Goal: Complete application form

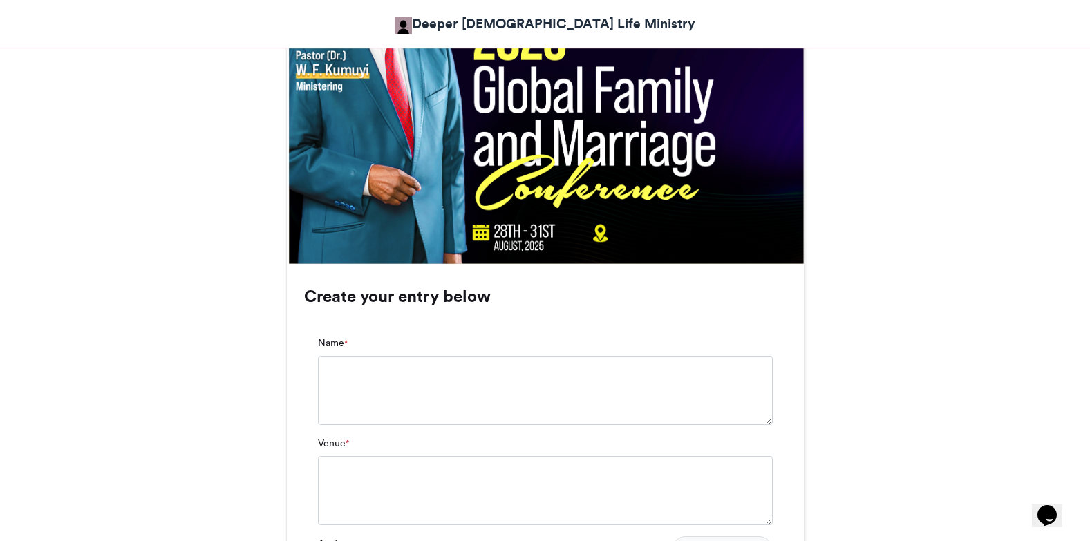
scroll to position [829, 0]
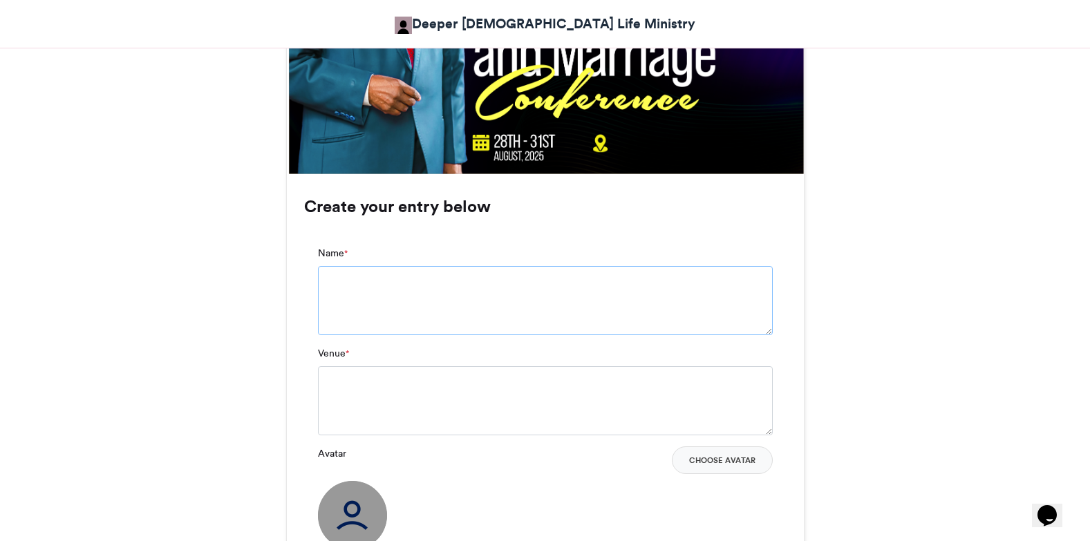
click at [341, 281] on textarea "Name *" at bounding box center [545, 300] width 455 height 69
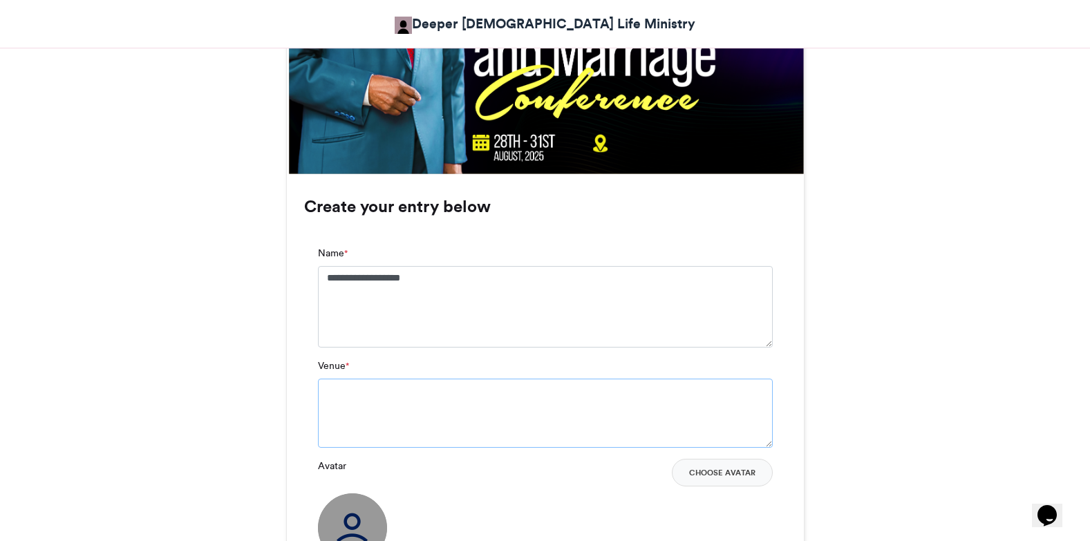
click at [355, 399] on textarea "Venue *" at bounding box center [545, 413] width 455 height 69
drag, startPoint x: 438, startPoint y: 278, endPoint x: 464, endPoint y: 284, distance: 27.0
click at [440, 278] on textarea "**********" at bounding box center [545, 307] width 455 height 82
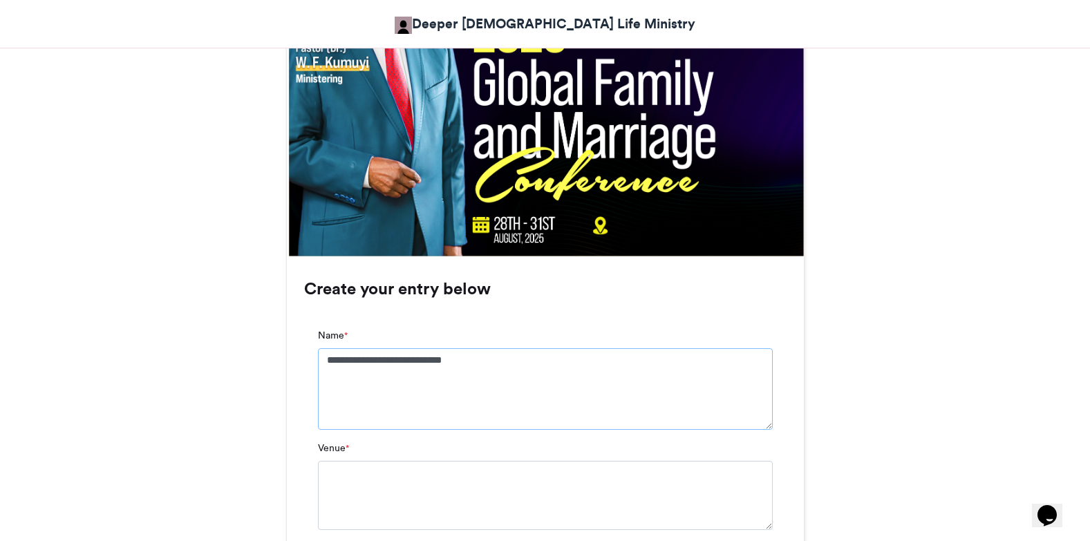
scroll to position [484, 0]
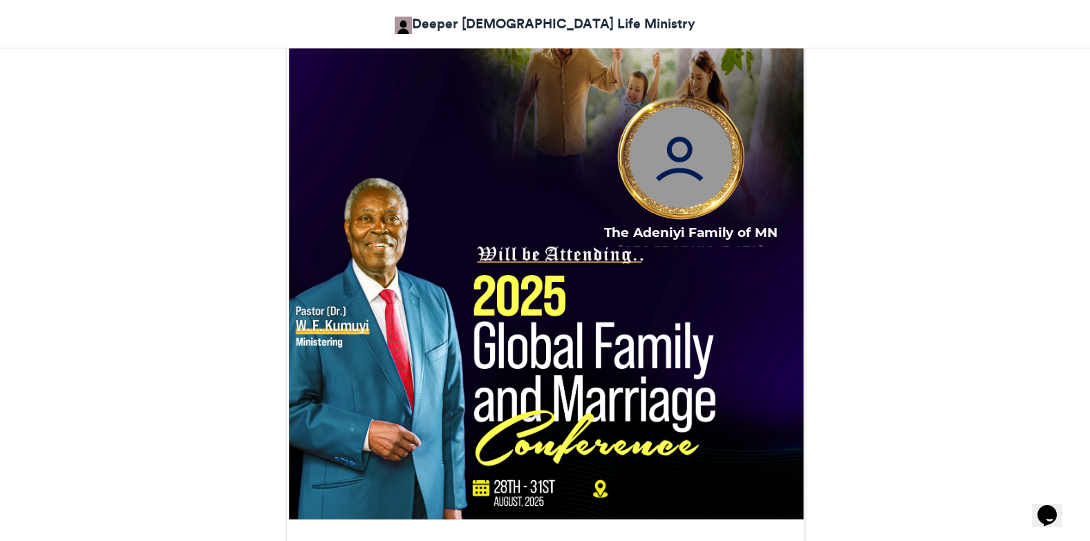
drag, startPoint x: 716, startPoint y: 243, endPoint x: 729, endPoint y: 239, distance: 13.8
click at [719, 241] on div "The Adeniyi Family of MN [GEOGRAPHIC_DATA]" at bounding box center [690, 234] width 207 height 23
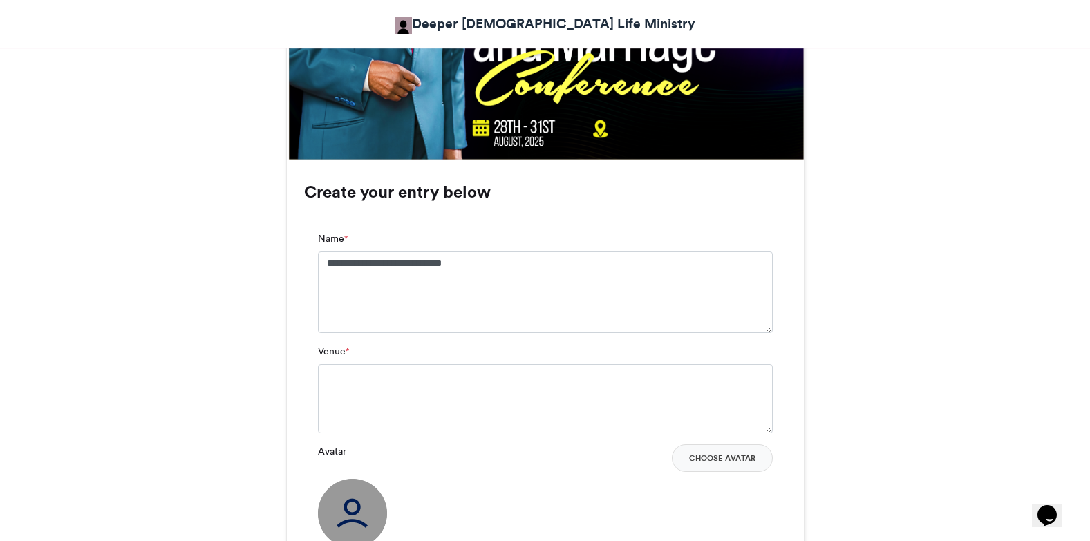
scroll to position [967, 0]
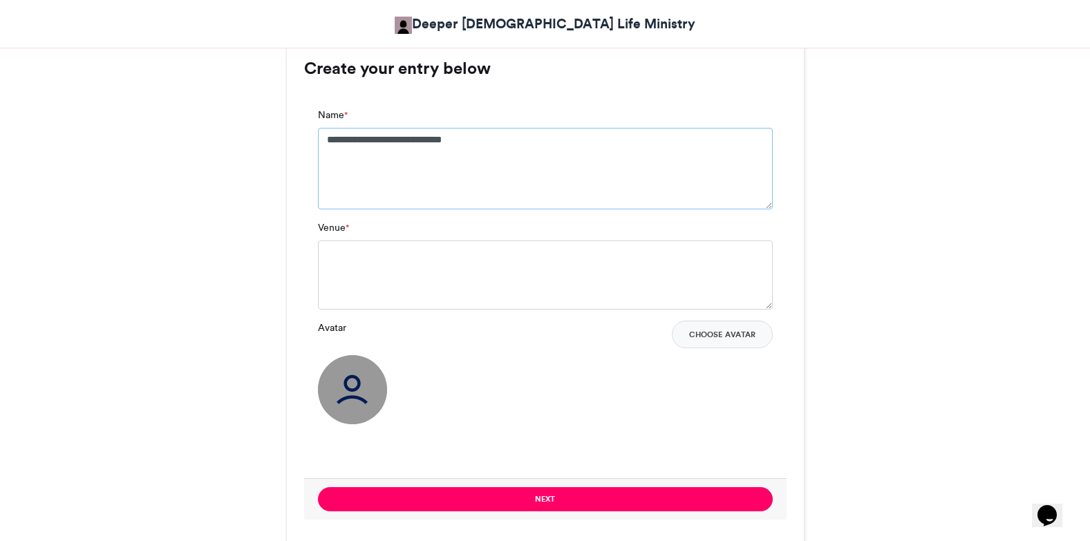
click at [502, 142] on textarea "**********" at bounding box center [545, 169] width 455 height 82
type textarea "**********"
drag, startPoint x: 343, startPoint y: 243, endPoint x: 352, endPoint y: 243, distance: 9.0
click at [343, 243] on textarea "Venue *" at bounding box center [545, 274] width 455 height 69
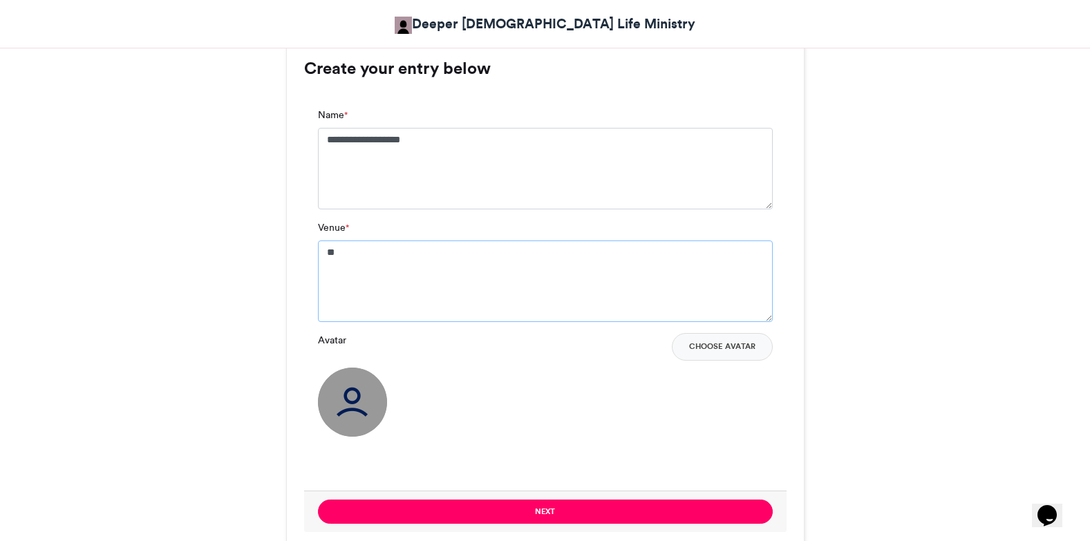
type textarea "*"
type textarea "**********"
click at [889, 139] on div "DCLM Global Family and Marriage Conference_August 2025 Deeper [DEMOGRAPHIC_DATA…" at bounding box center [545, 476] width 788 height 2377
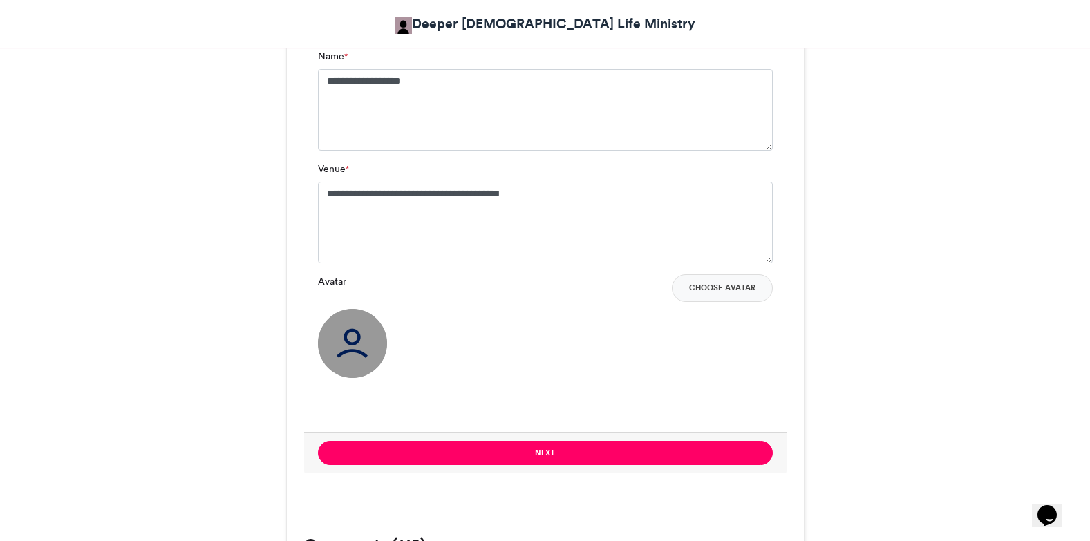
scroll to position [1037, 0]
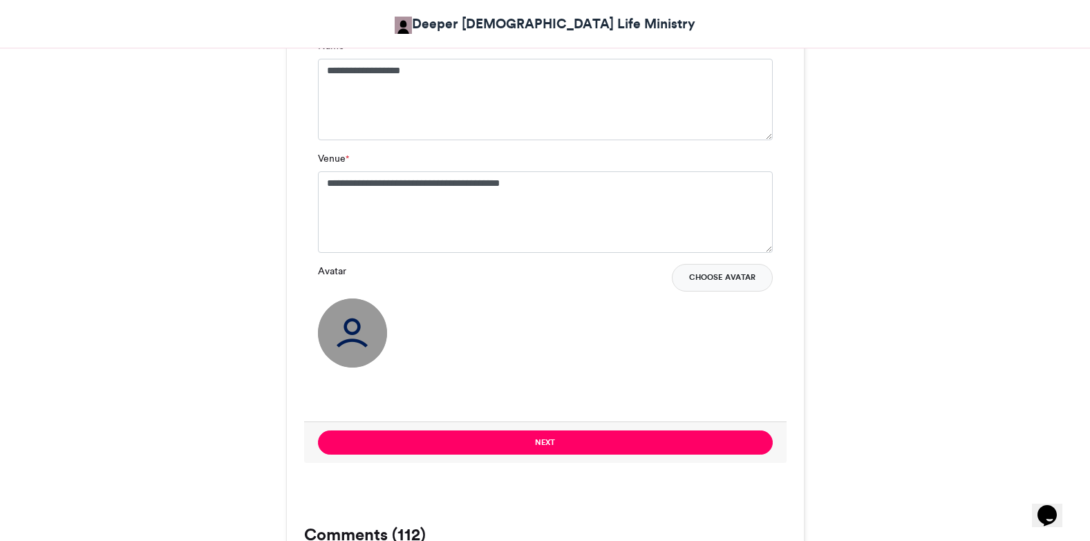
click at [724, 274] on button "Choose Avatar" at bounding box center [722, 278] width 101 height 28
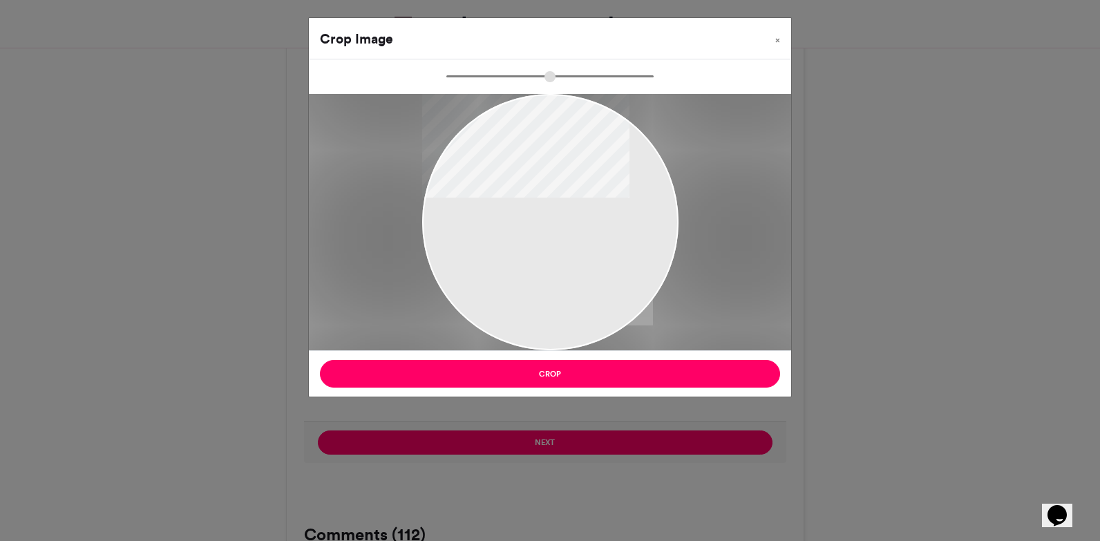
type input "******"
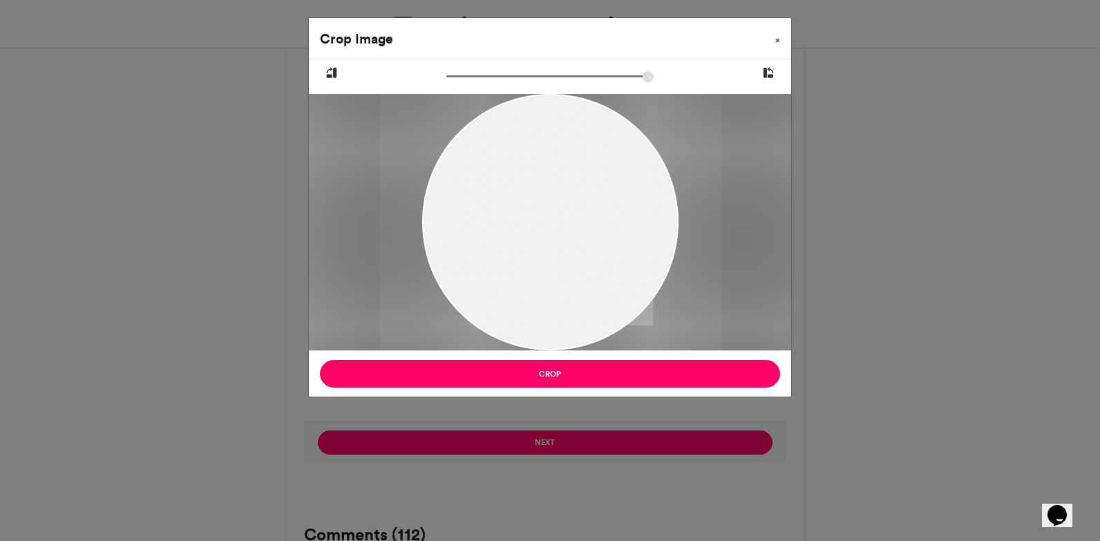
click at [779, 39] on span "×" at bounding box center [777, 40] width 5 height 8
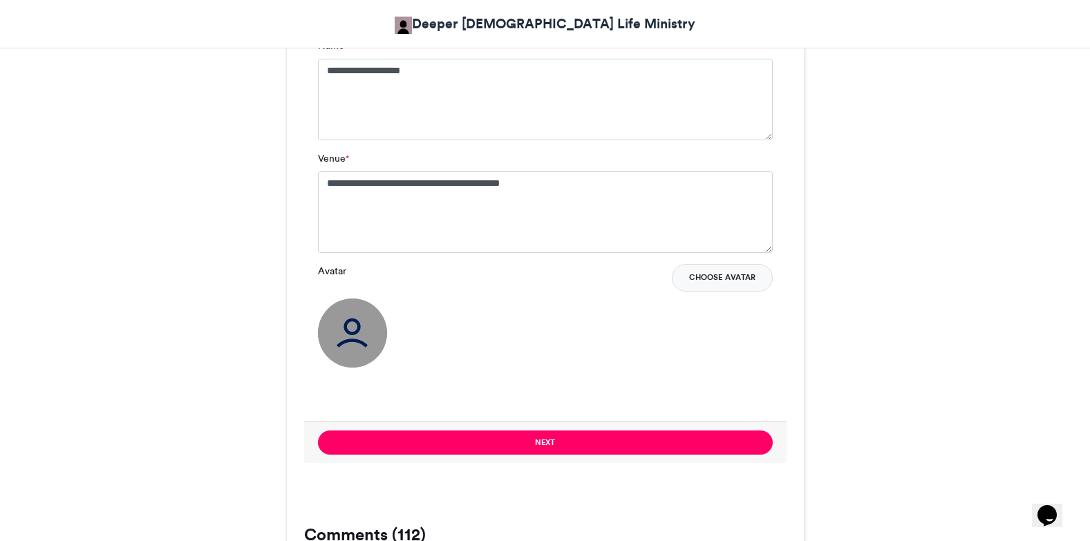
click at [711, 277] on button "Choose Avatar" at bounding box center [722, 278] width 101 height 28
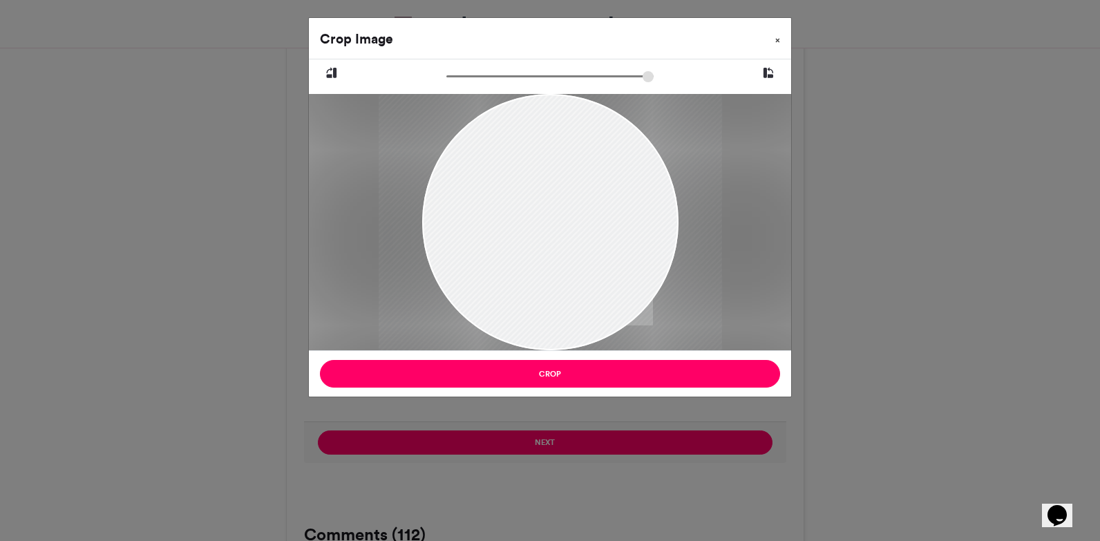
click at [781, 39] on button "×" at bounding box center [777, 37] width 27 height 39
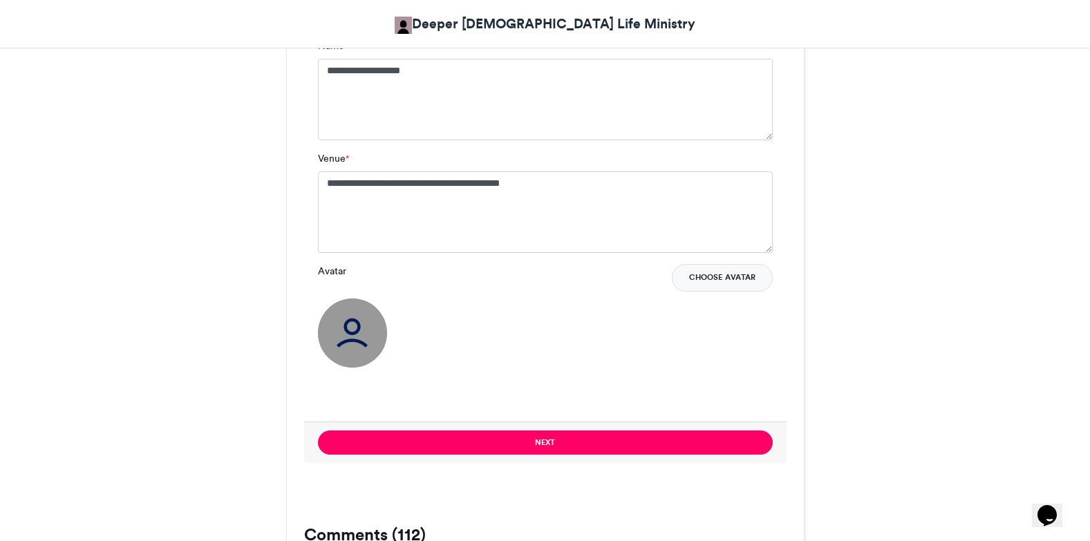
click at [707, 276] on button "Choose Avatar" at bounding box center [722, 278] width 101 height 28
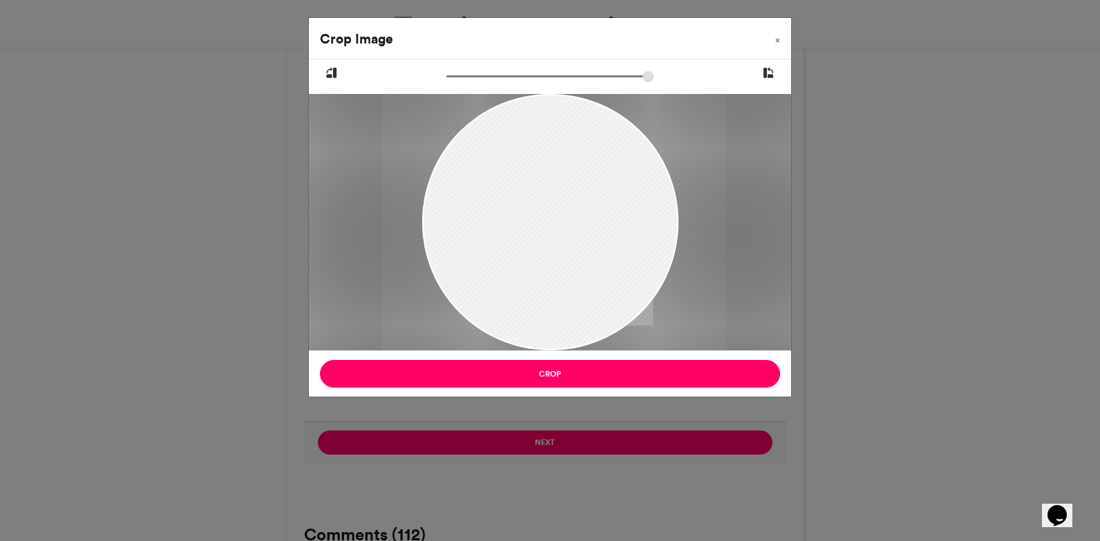
drag, startPoint x: 592, startPoint y: 181, endPoint x: 598, endPoint y: 220, distance: 39.3
click at [598, 221] on div at bounding box center [553, 222] width 343 height 256
click at [593, 186] on div at bounding box center [575, 222] width 343 height 256
drag, startPoint x: 601, startPoint y: 255, endPoint x: 641, endPoint y: 271, distance: 43.1
click at [641, 271] on div at bounding box center [568, 222] width 343 height 256
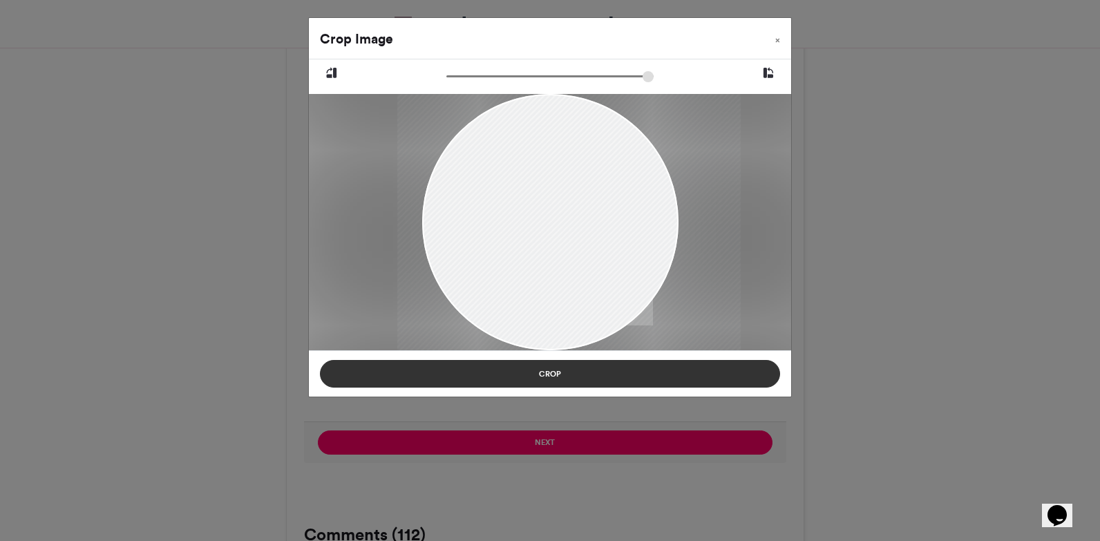
click at [561, 368] on button "Crop" at bounding box center [550, 374] width 460 height 28
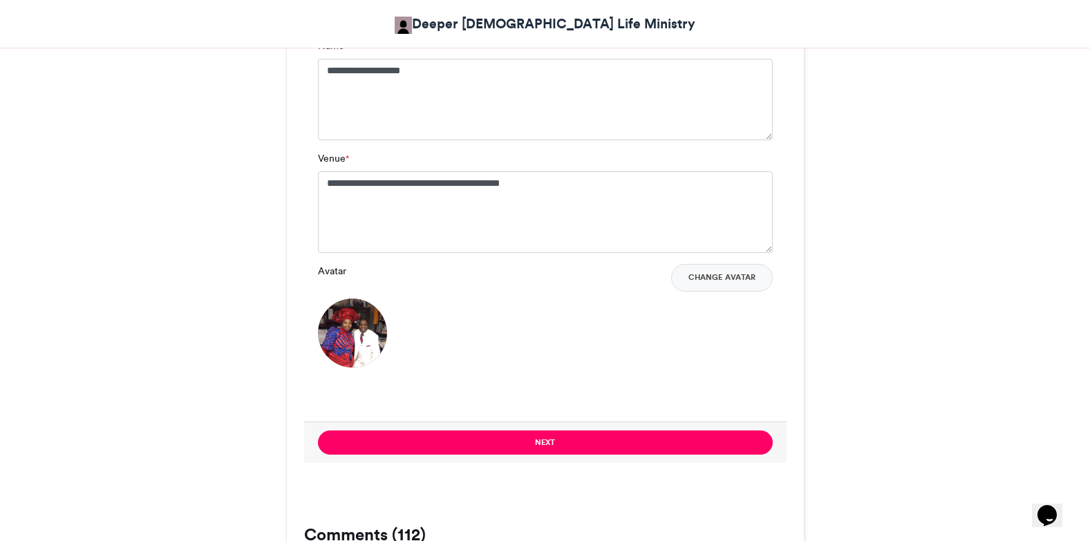
click at [564, 443] on button "Next" at bounding box center [545, 443] width 455 height 24
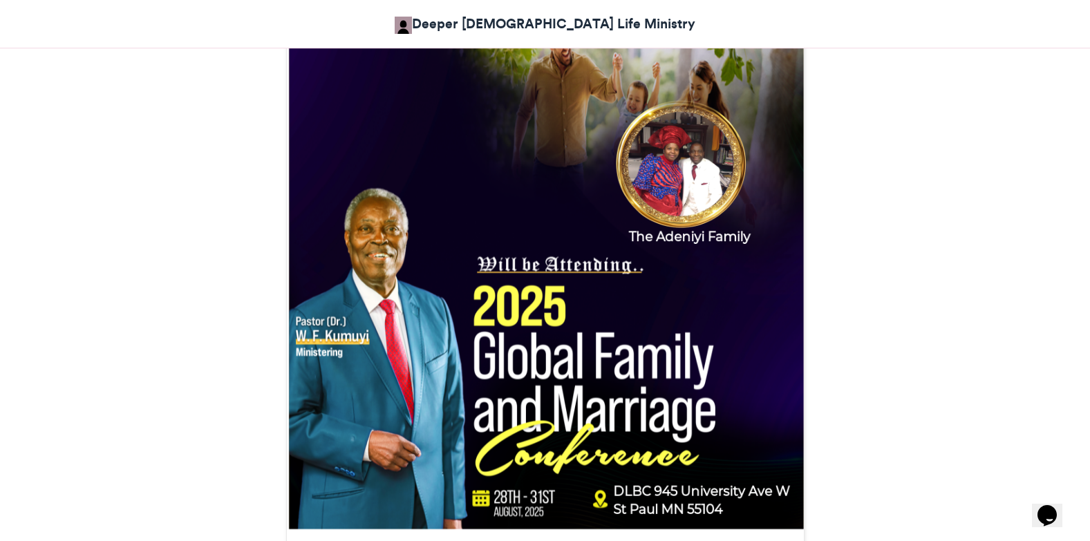
scroll to position [549, 0]
